Goal: Transaction & Acquisition: Download file/media

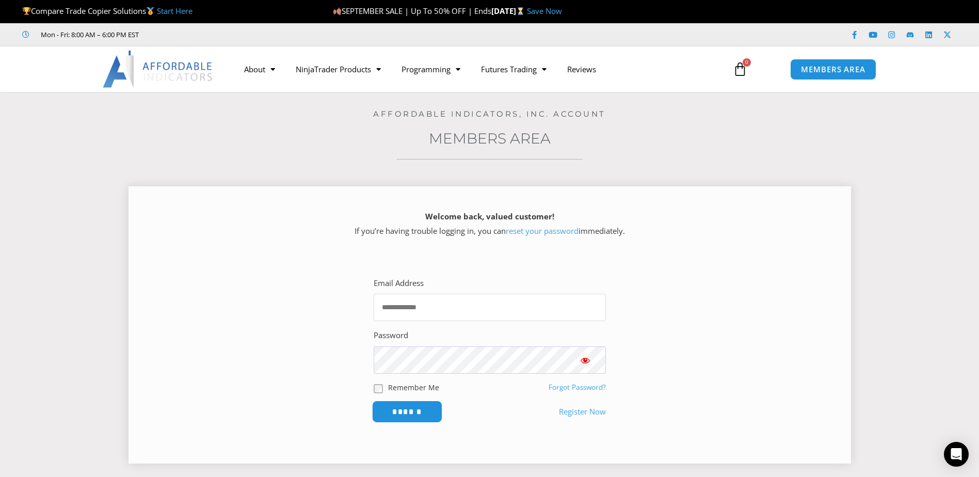
type input "**********"
click at [404, 410] on input "******" at bounding box center [407, 411] width 71 height 22
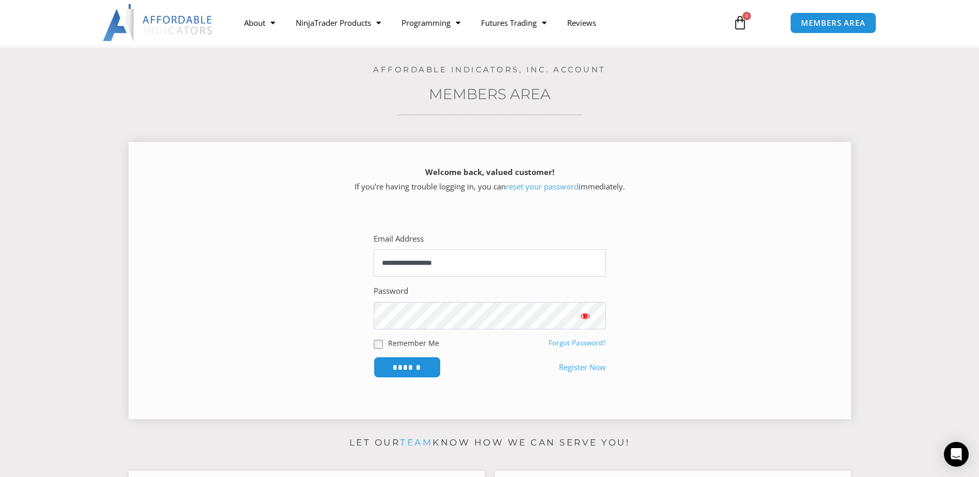
scroll to position [52, 0]
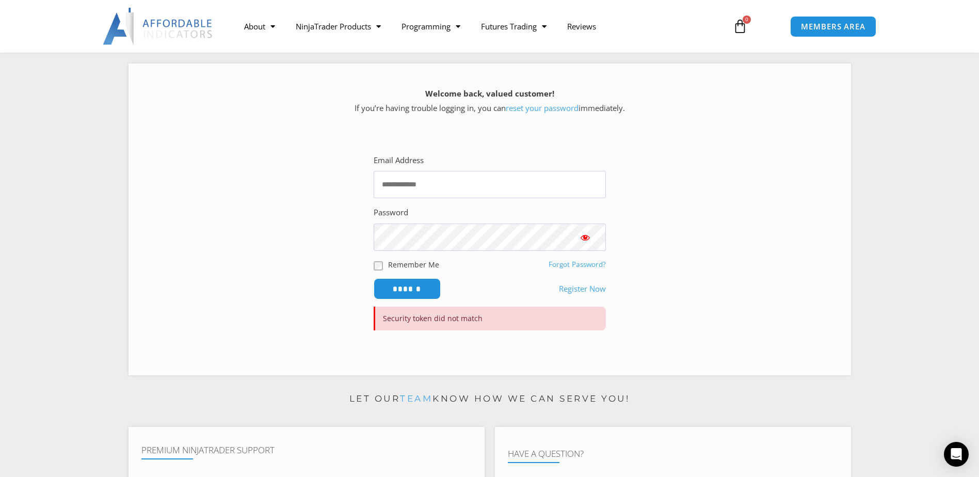
scroll to position [155, 0]
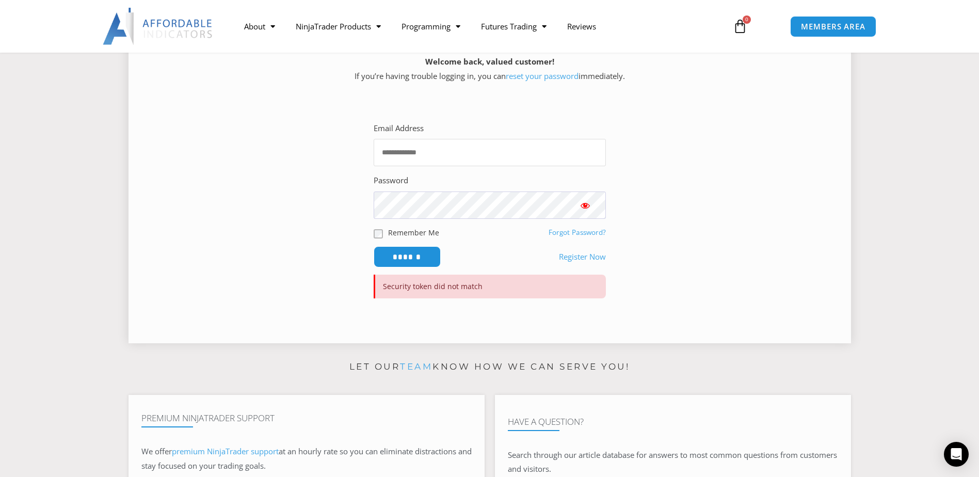
type input "**********"
click at [581, 205] on span "Show password" at bounding box center [585, 205] width 10 height 10
click at [653, 212] on section "**********" at bounding box center [489, 211] width 697 height 217
click at [403, 259] on input "******" at bounding box center [407, 257] width 71 height 22
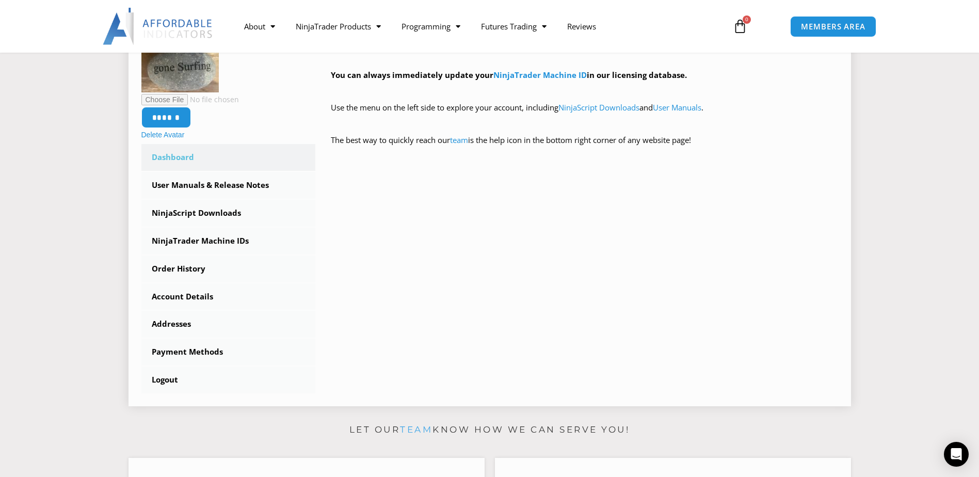
scroll to position [206, 0]
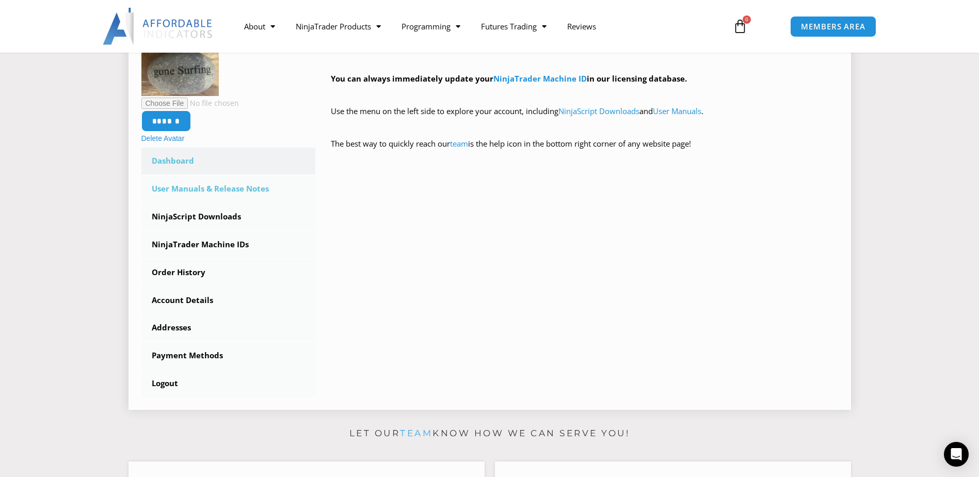
click at [227, 191] on link "User Manuals & Release Notes" at bounding box center [228, 188] width 174 height 27
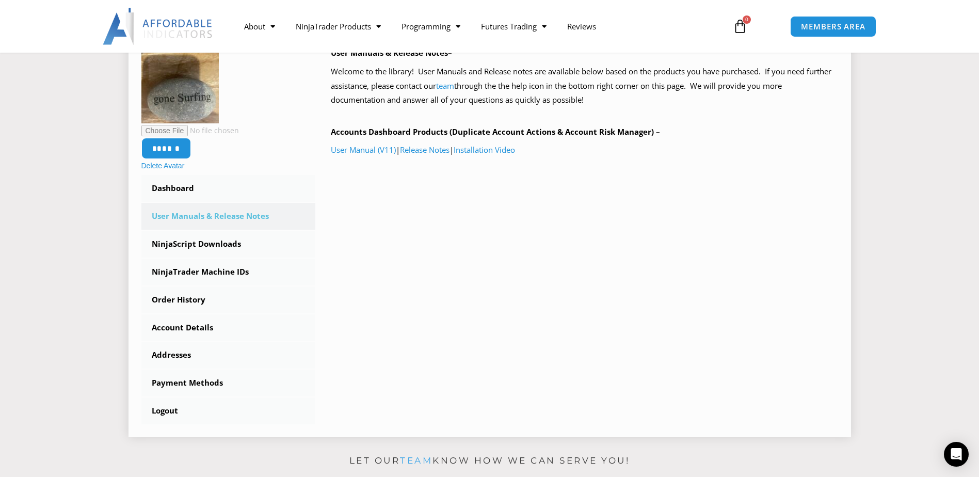
scroll to position [155, 0]
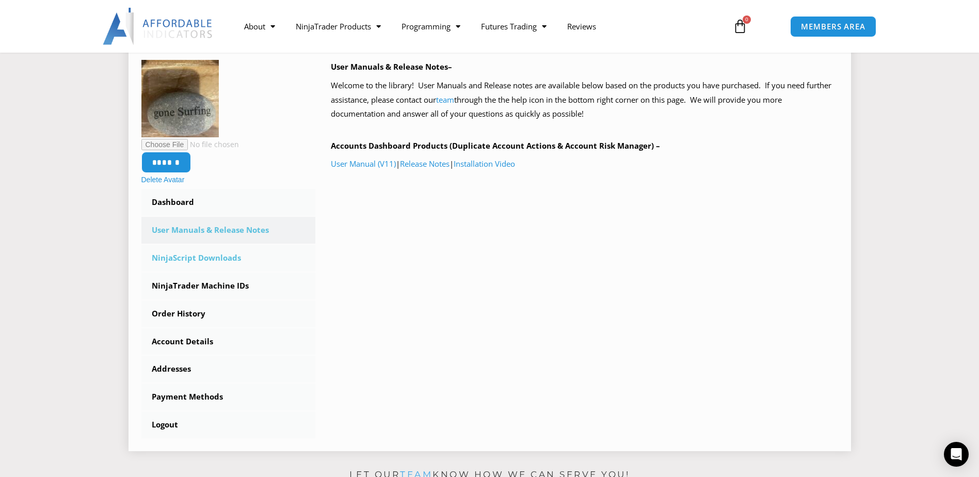
click at [222, 257] on link "NinjaScript Downloads" at bounding box center [228, 258] width 174 height 27
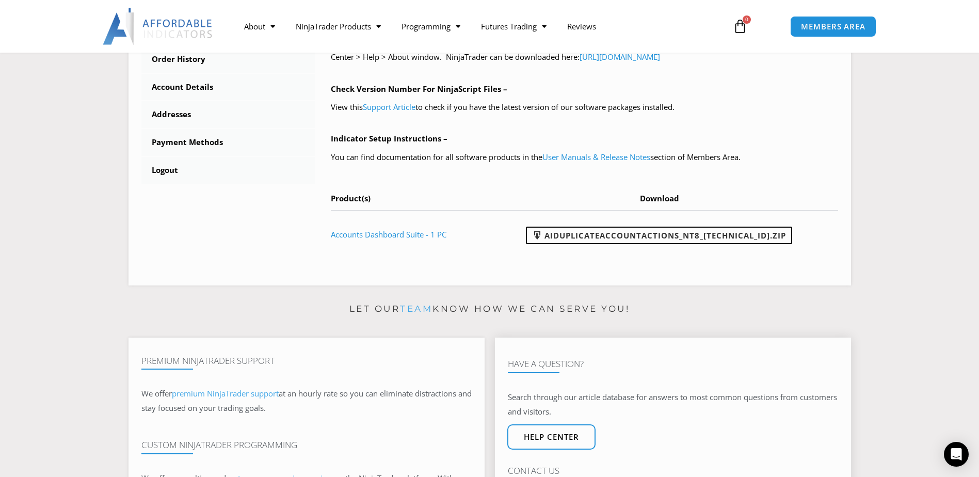
scroll to position [413, 0]
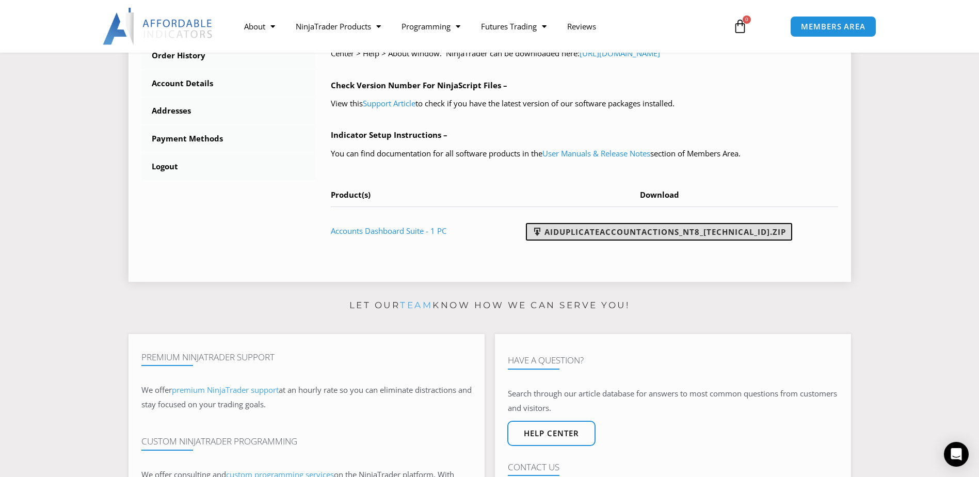
drag, startPoint x: 523, startPoint y: 236, endPoint x: 777, endPoint y: 236, distance: 253.9
click at [777, 236] on td "AIDuplicateAccountActions_NT8_[TECHNICAL_ID].zip" at bounding box center [663, 230] width 350 height 48
drag, startPoint x: 777, startPoint y: 236, endPoint x: 722, endPoint y: 231, distance: 55.5
copy link "AIDuplicateAccountActions_NT8_[TECHNICAL_ID].zip"
click at [494, 273] on div "****** Delete Avatar Dashboard Subscriptions User Manuals & Release Notes Ninja…" at bounding box center [489, 27] width 722 height 508
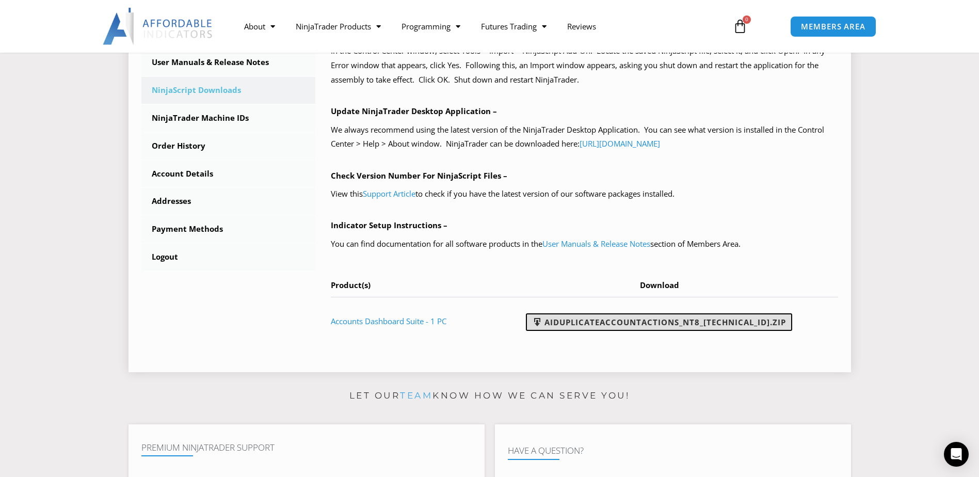
scroll to position [310, 0]
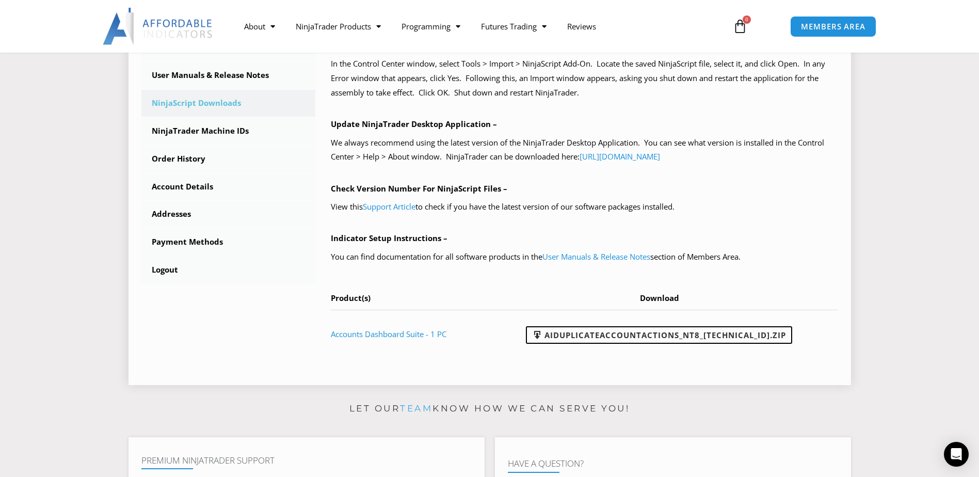
click at [513, 362] on div "NinjaScript Download & Installation – Please read everything for a complete und…" at bounding box center [576, 138] width 523 height 467
drag, startPoint x: 524, startPoint y: 329, endPoint x: 763, endPoint y: 339, distance: 239.1
click at [763, 339] on td "AIDuplicateAccountActions_NT8_[TECHNICAL_ID].zip" at bounding box center [663, 334] width 350 height 48
copy link "AIDuplicateAccountActions_NT8_25.9.24.1"
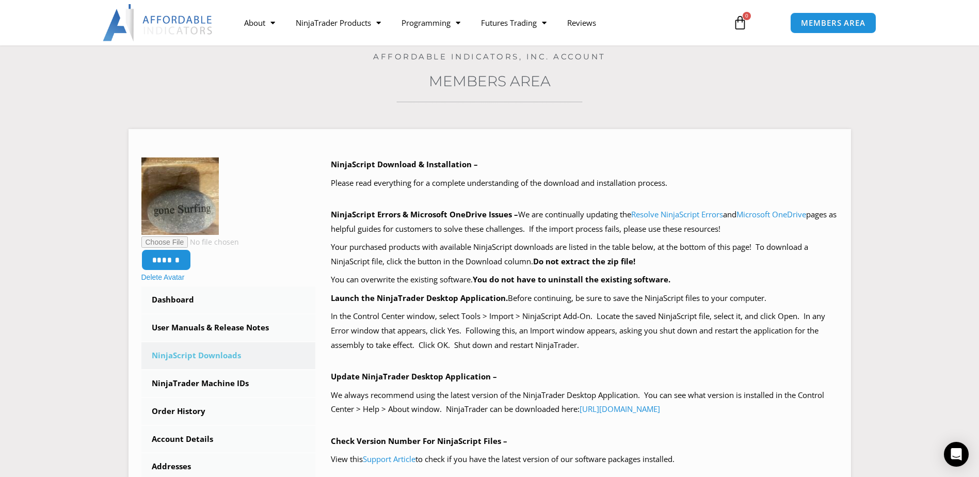
scroll to position [184, 0]
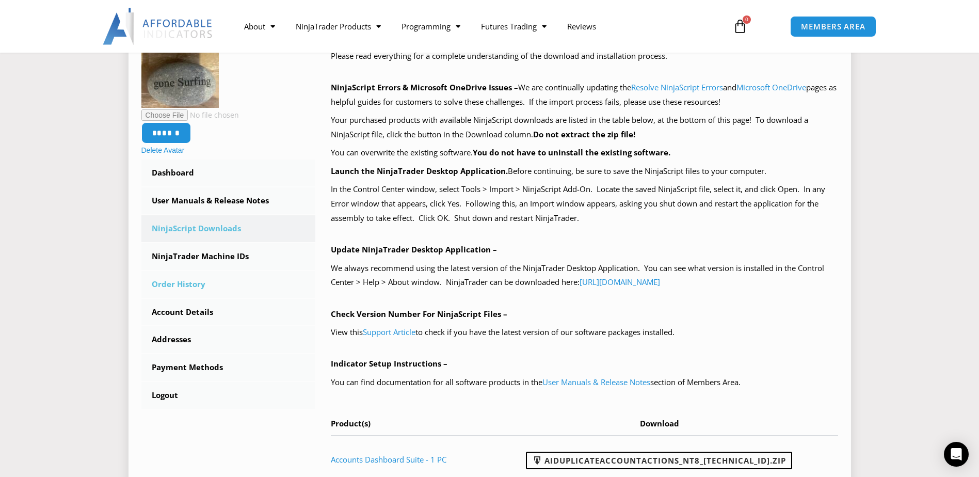
click at [178, 283] on link "Order History" at bounding box center [228, 284] width 174 height 27
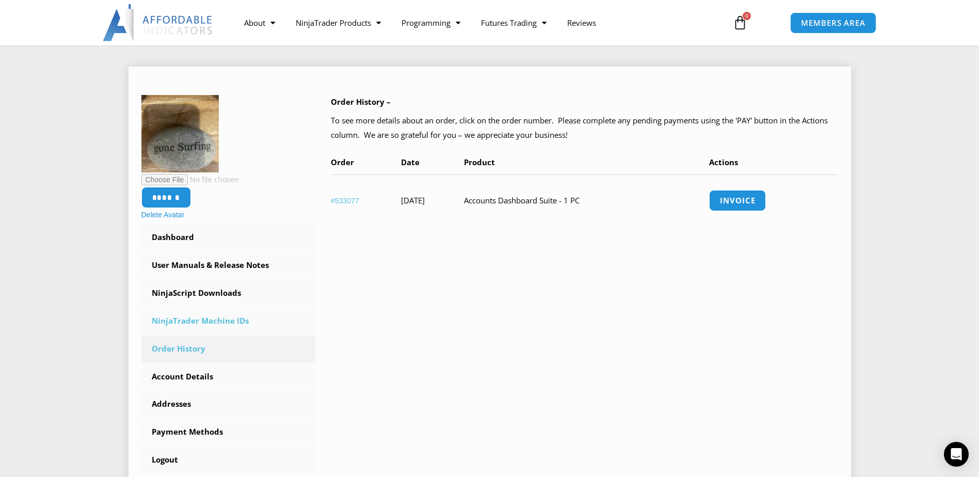
scroll to position [120, 0]
click at [180, 291] on link "NinjaScript Downloads" at bounding box center [228, 292] width 174 height 27
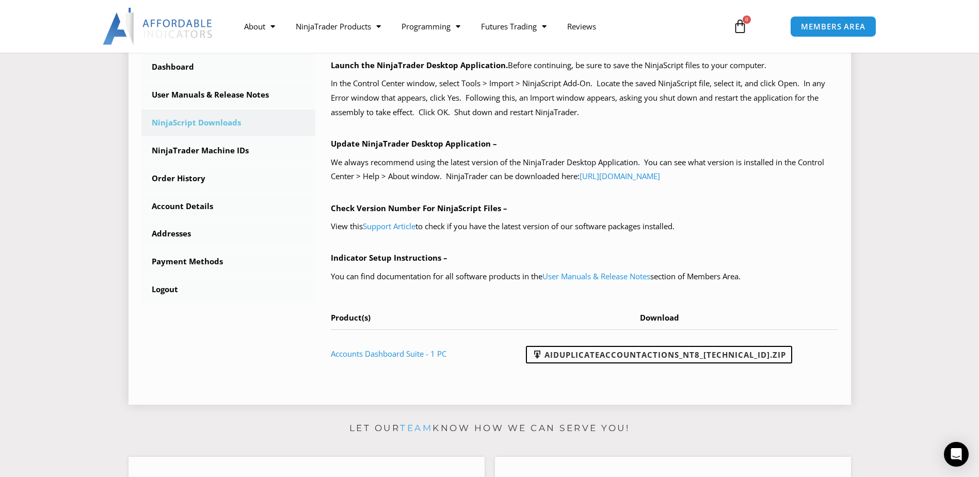
scroll to position [361, 0]
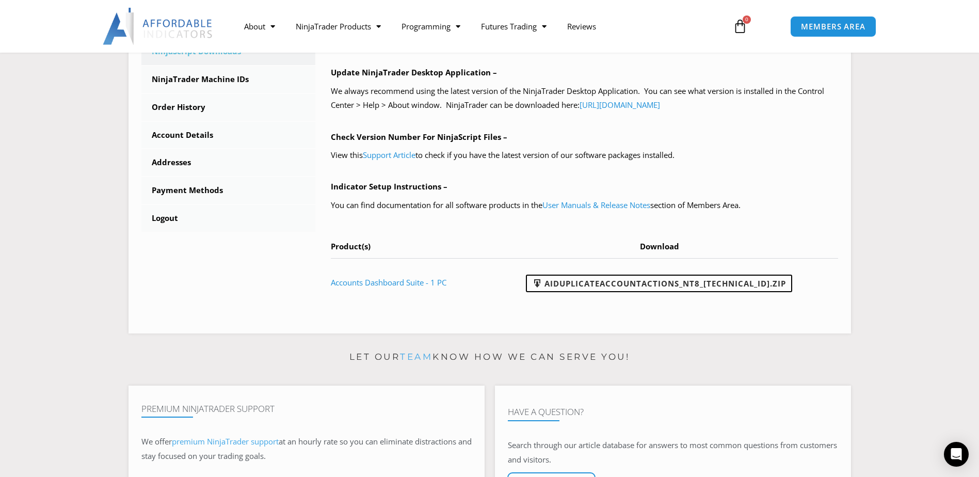
click at [788, 351] on p "Let our team know how we can serve you!" at bounding box center [489, 357] width 722 height 17
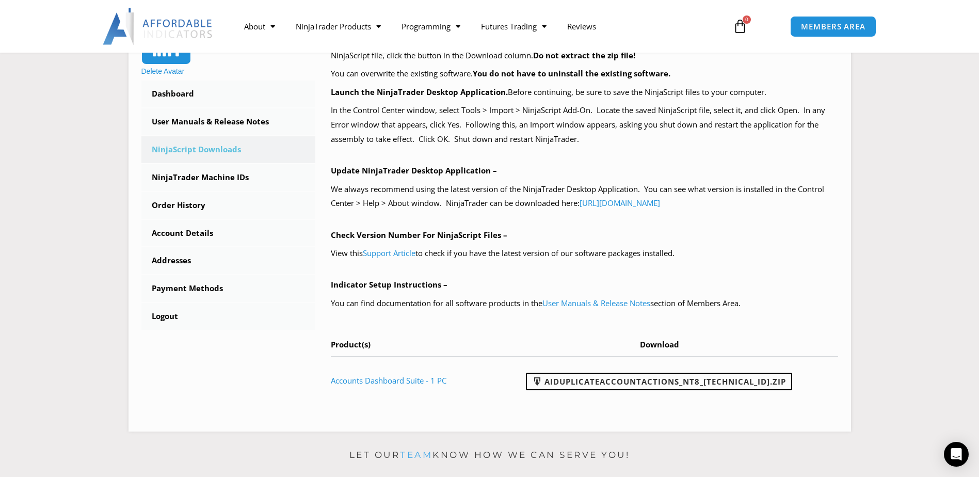
scroll to position [260, 0]
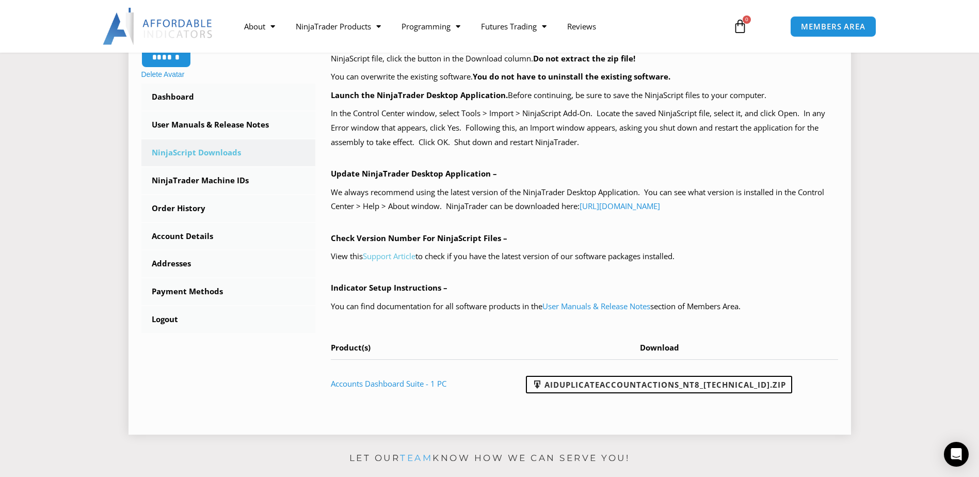
click at [401, 257] on link "Support Article" at bounding box center [389, 256] width 53 height 10
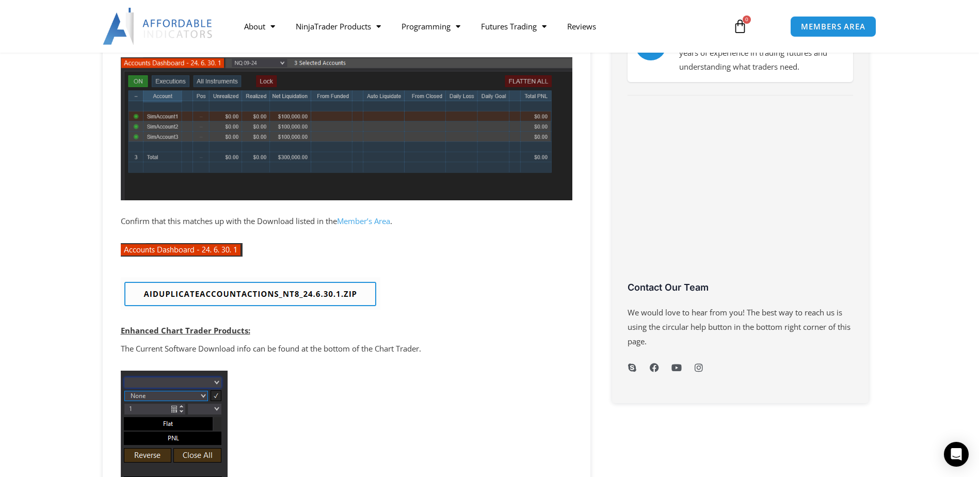
scroll to position [378, 0]
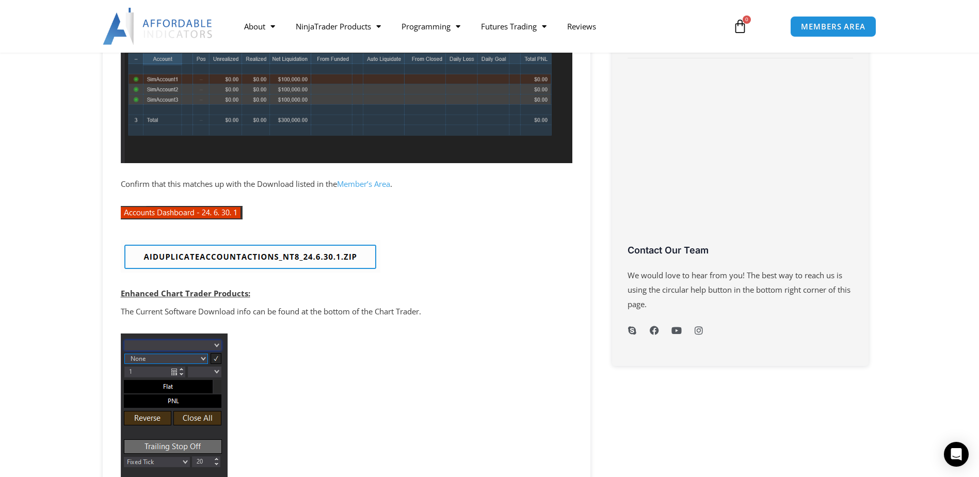
click at [330, 254] on img at bounding box center [251, 256] width 260 height 33
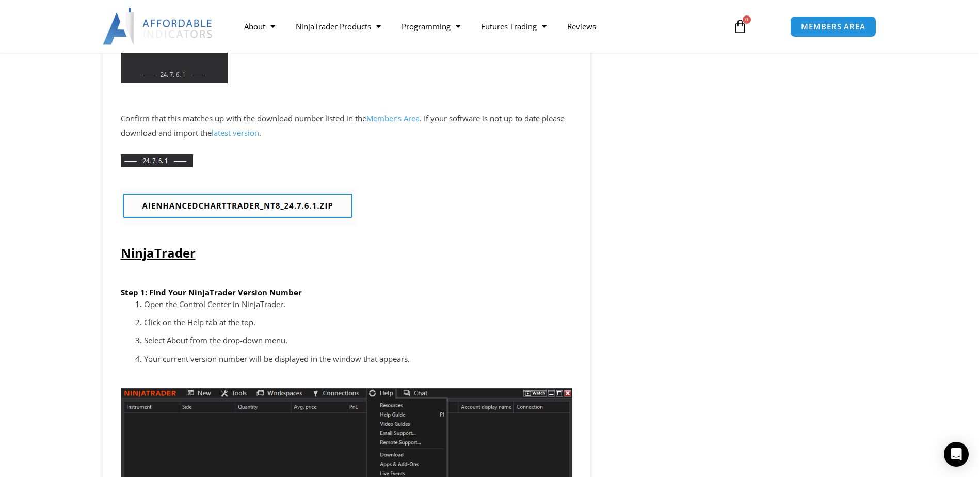
scroll to position [912, 0]
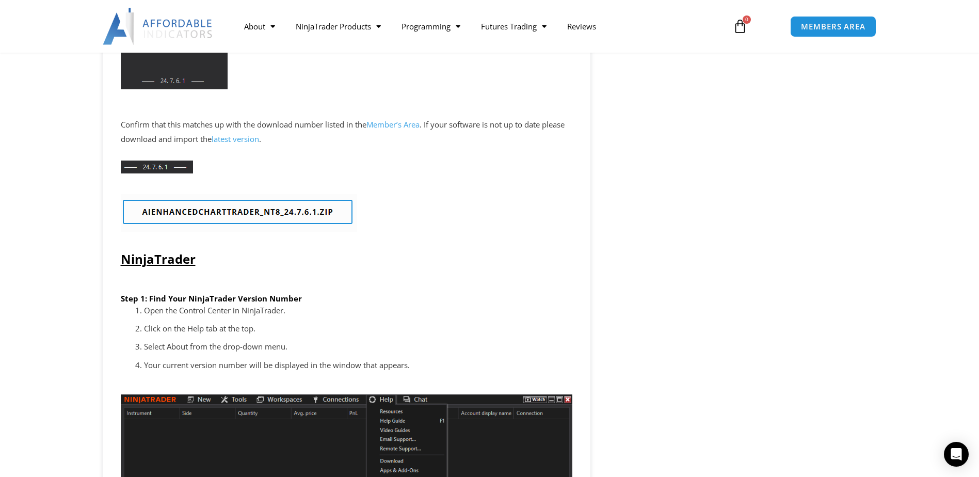
click at [259, 140] on link "latest version" at bounding box center [235, 139] width 47 height 10
